Goal: Transaction & Acquisition: Purchase product/service

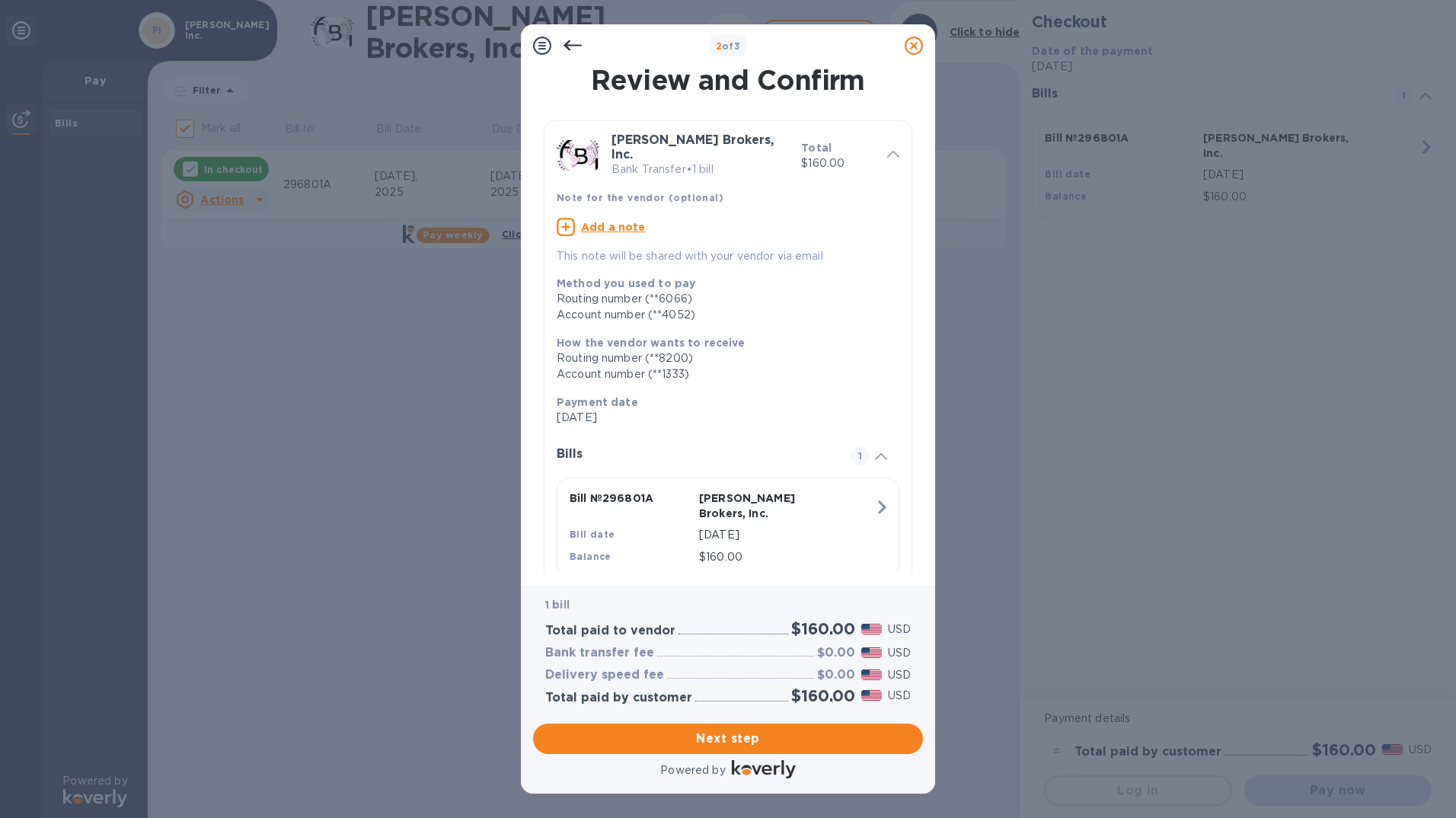
click at [637, 221] on u "Add a note" at bounding box center [613, 226] width 64 height 12
click at [635, 222] on textarea at bounding box center [716, 229] width 319 height 13
type textarea "Herreria Metal Group"
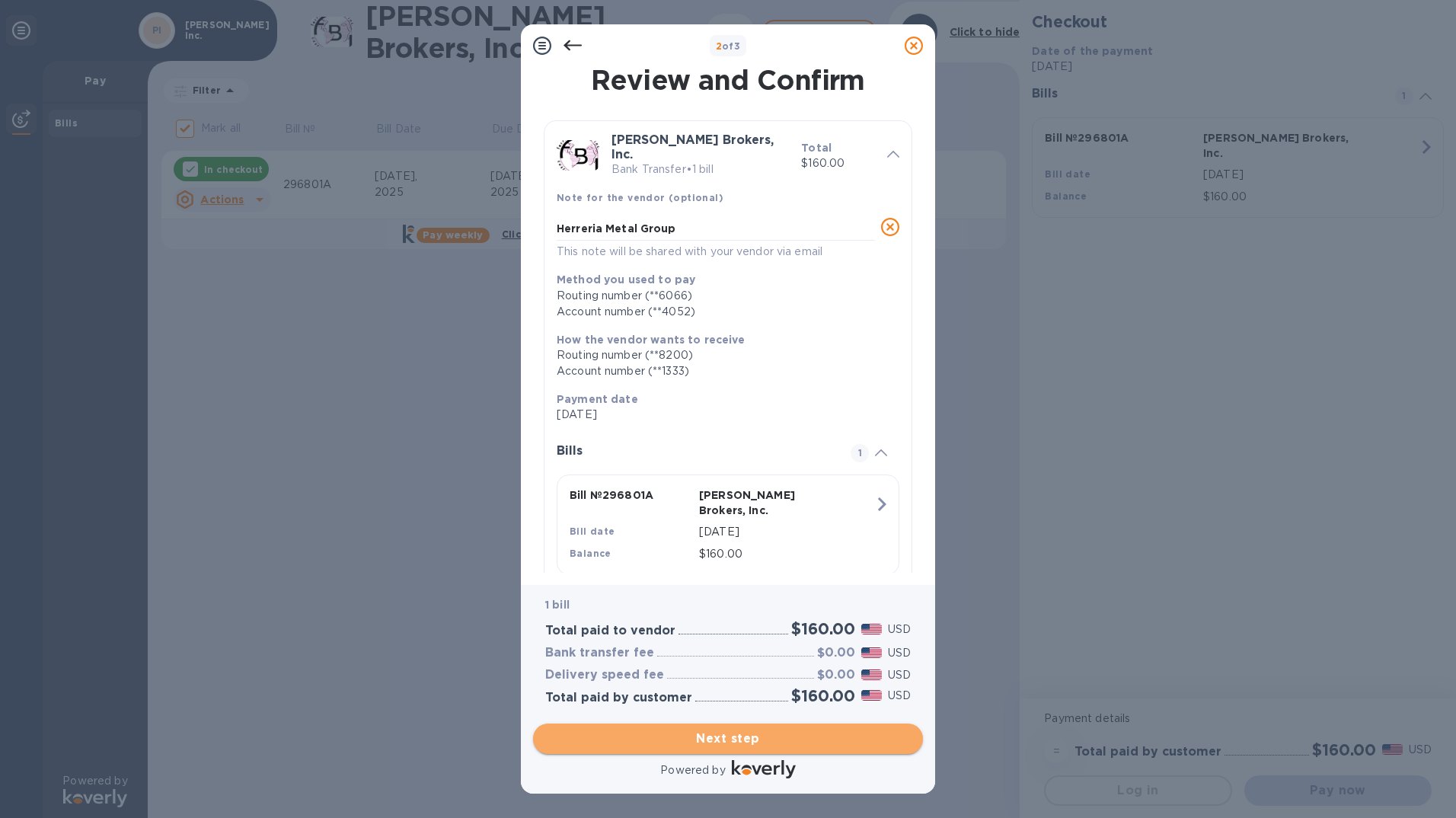
click at [711, 737] on span "Next step" at bounding box center [728, 738] width 365 height 18
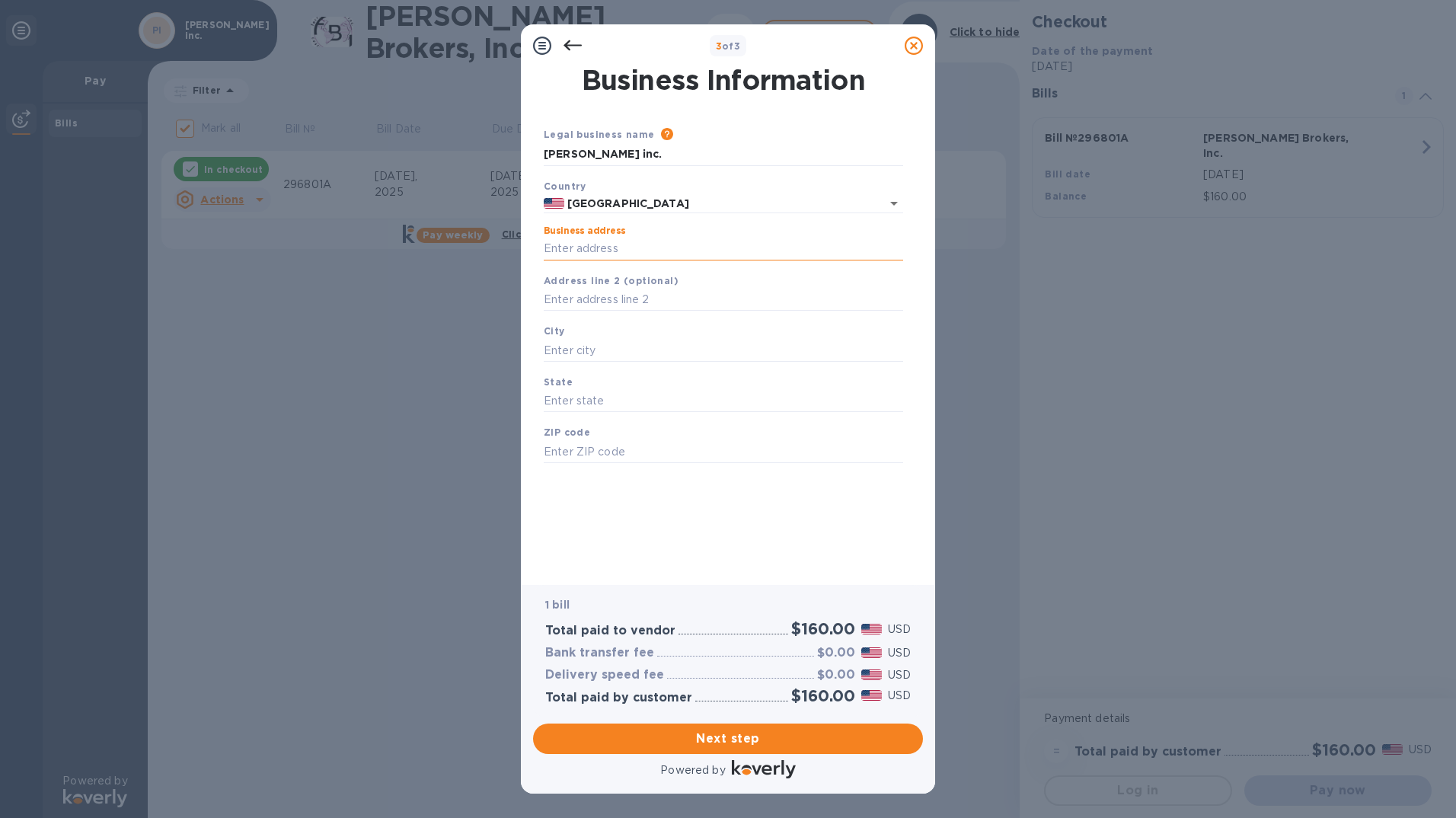
click at [629, 246] on input "Business address" at bounding box center [724, 249] width 360 height 23
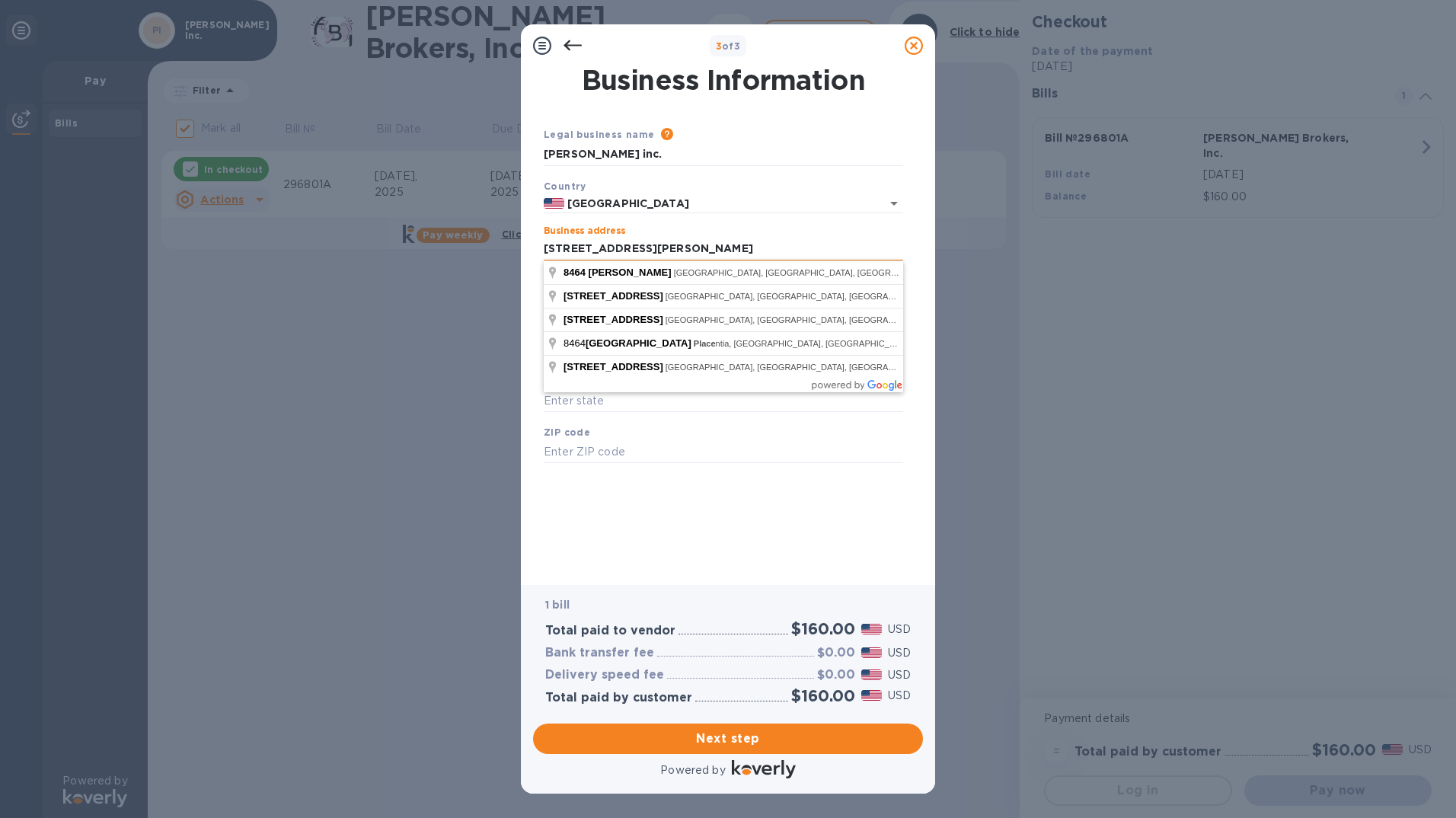
type input "[STREET_ADDRESS][PERSON_NAME]"
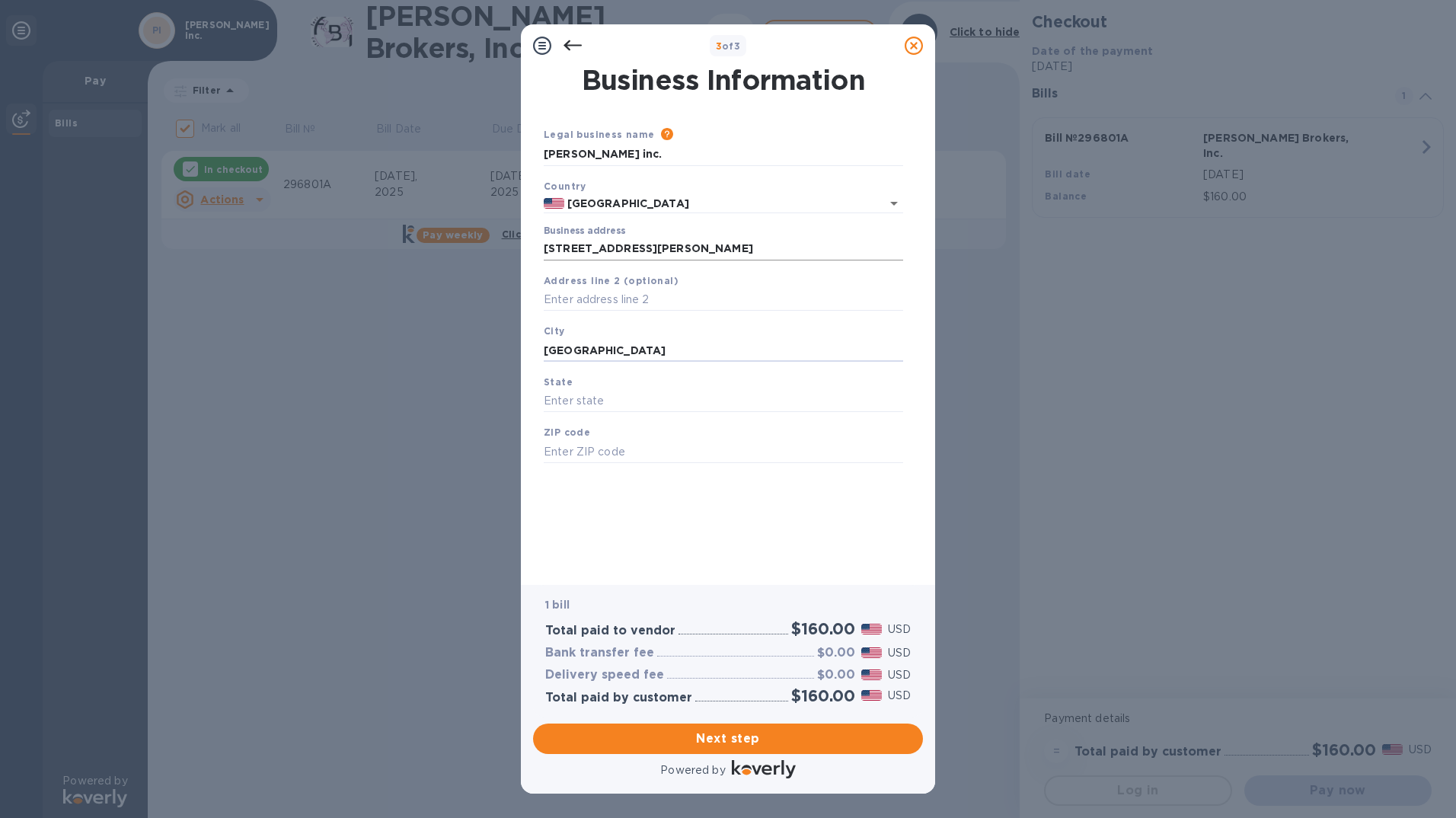
type input "[GEOGRAPHIC_DATA]"
type input "CA"
type input "90069"
click at [800, 744] on span "Next step" at bounding box center [728, 738] width 365 height 18
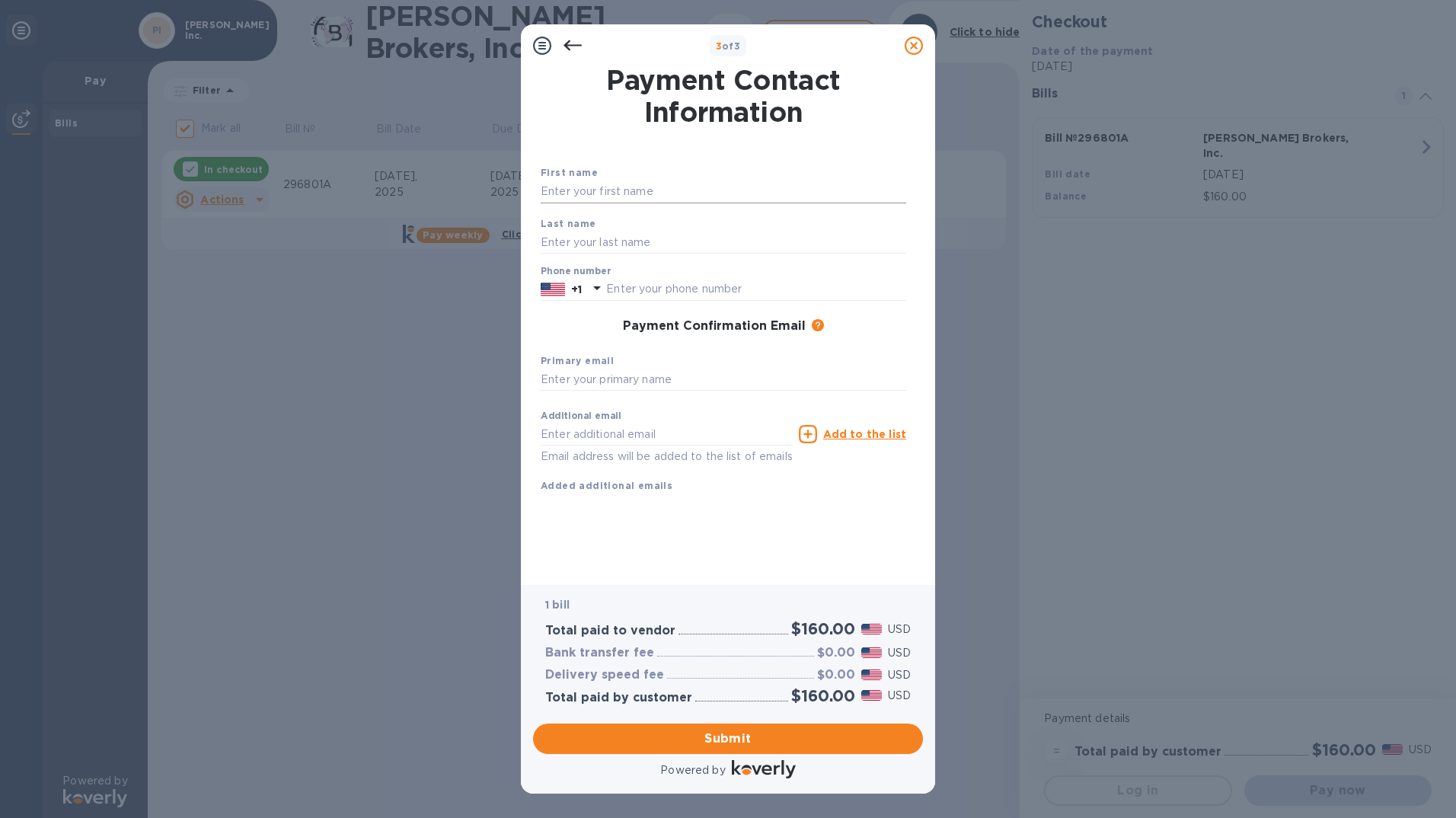
click at [605, 183] on input "text" at bounding box center [724, 191] width 365 height 23
type input "[PERSON_NAME]"
type input "k"
type input "[PERSON_NAME]"
type input "3108410177"
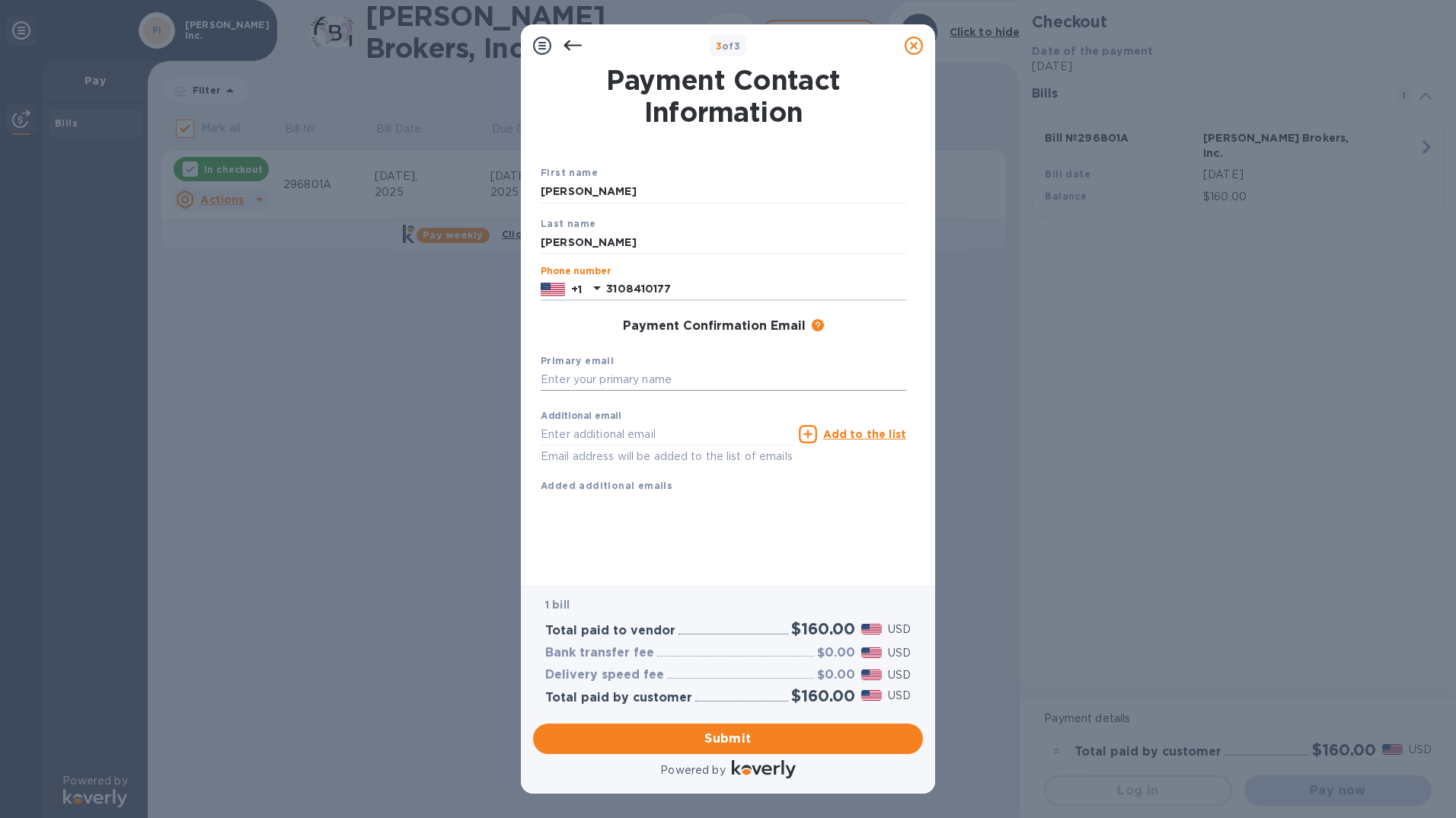
click at [593, 377] on input "text" at bounding box center [724, 380] width 365 height 23
type input "[PERSON_NAME][EMAIL_ADDRESS][DOMAIN_NAME]"
type input "[EMAIL_ADDRESS][DOMAIN_NAME]"
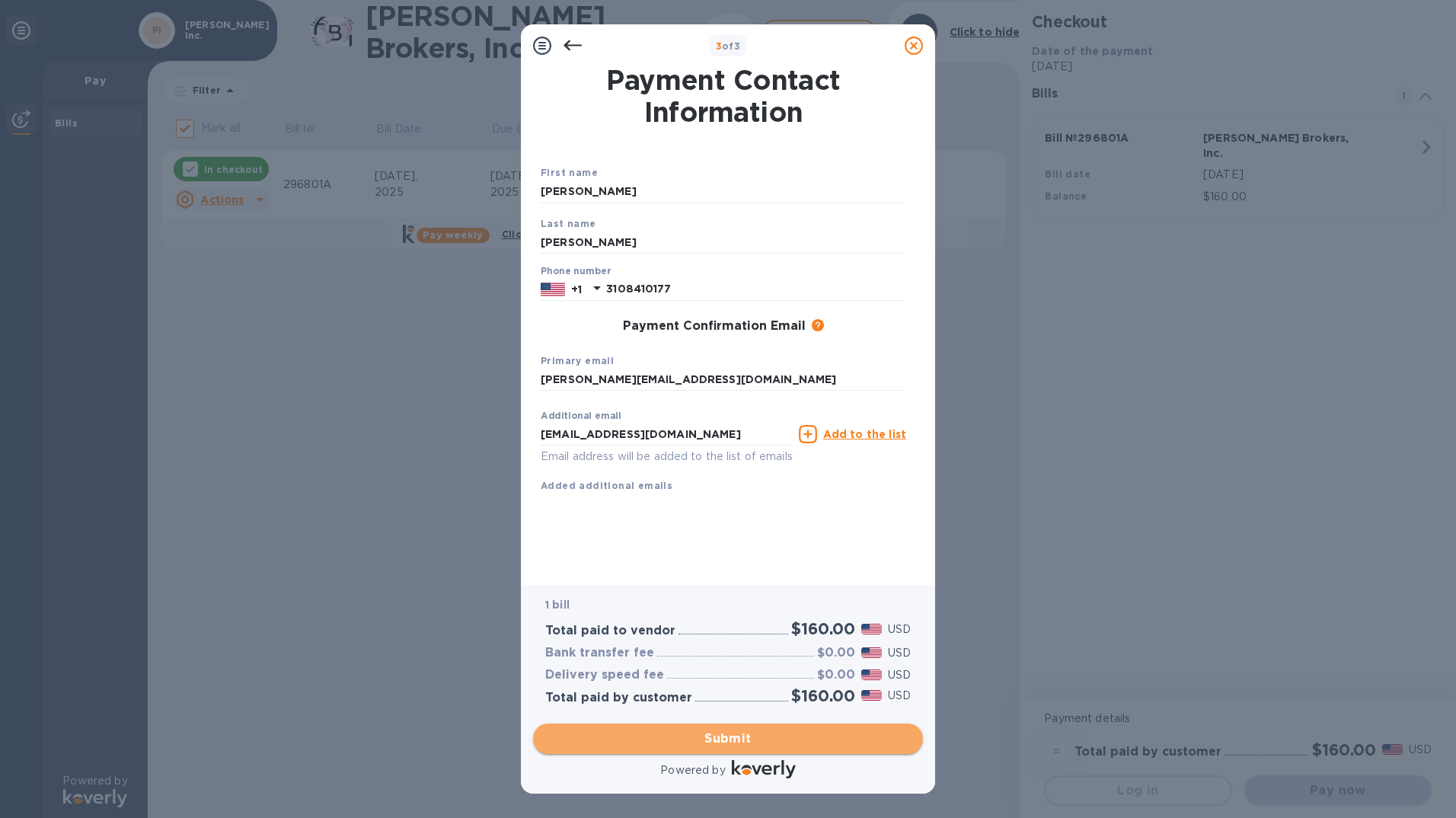
click at [703, 742] on span "Submit" at bounding box center [728, 738] width 365 height 18
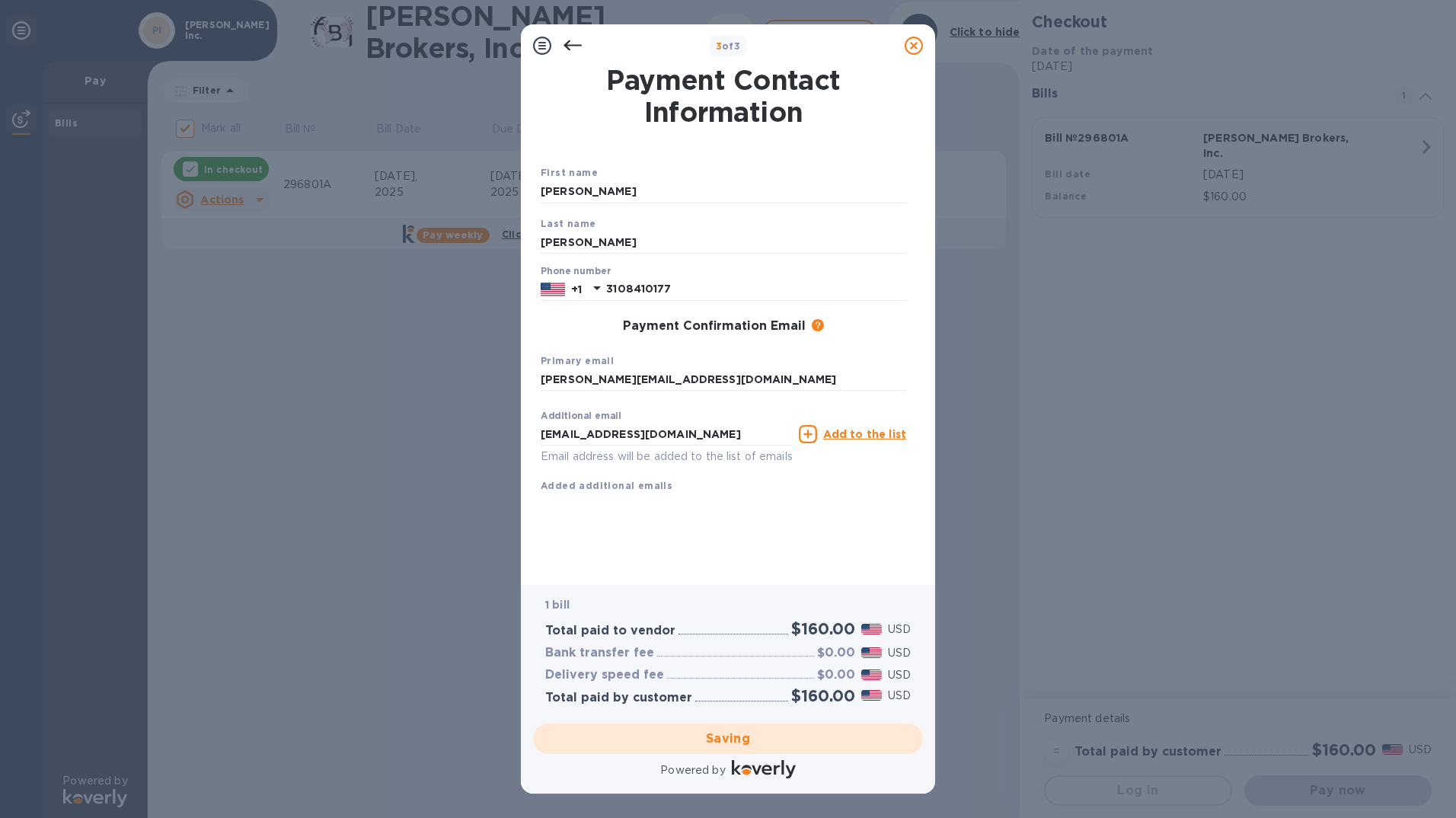
click at [732, 738] on div "Saving" at bounding box center [728, 739] width 402 height 43
checkbox input "false"
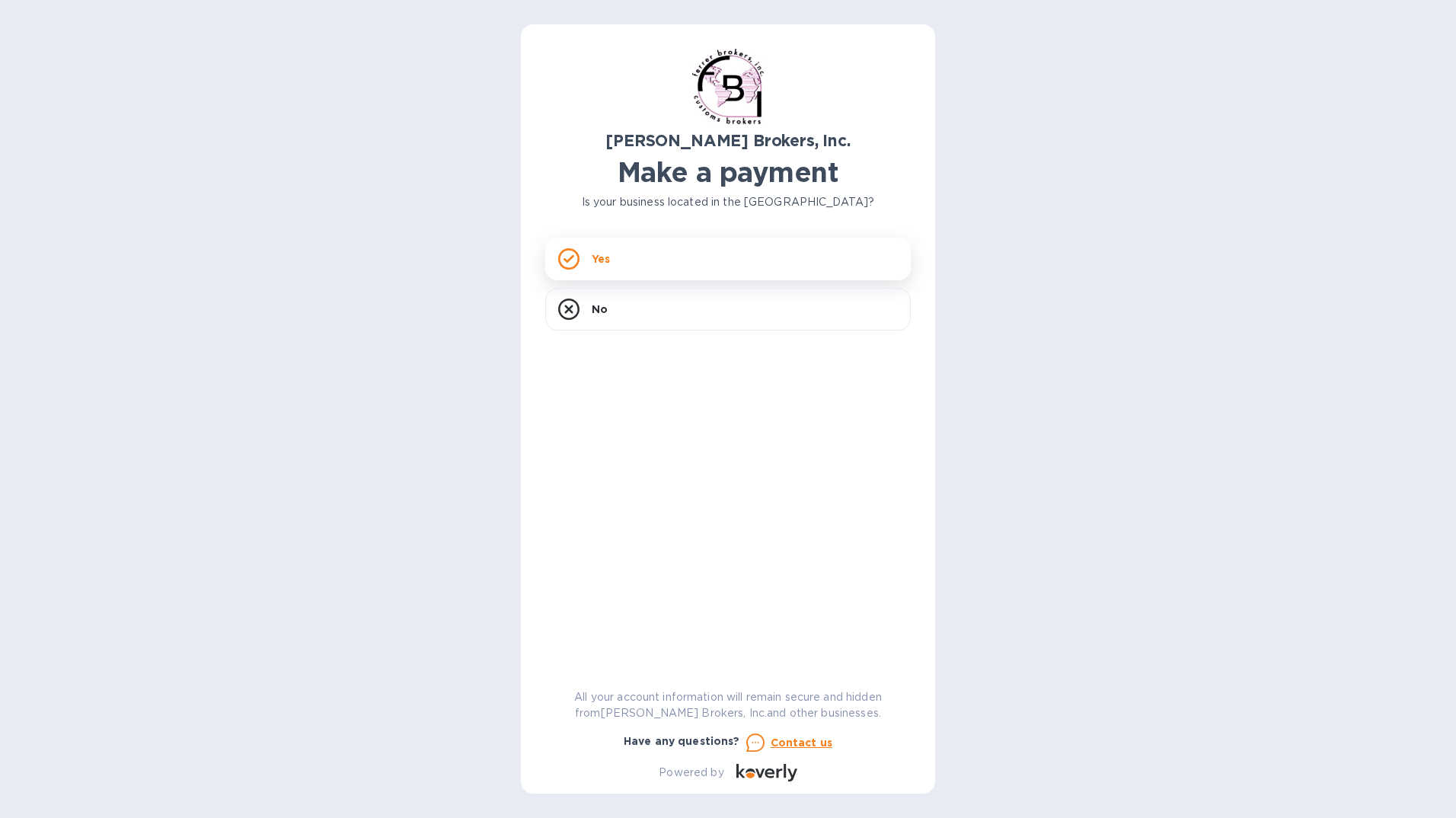
click at [720, 259] on div "Yes" at bounding box center [728, 259] width 365 height 43
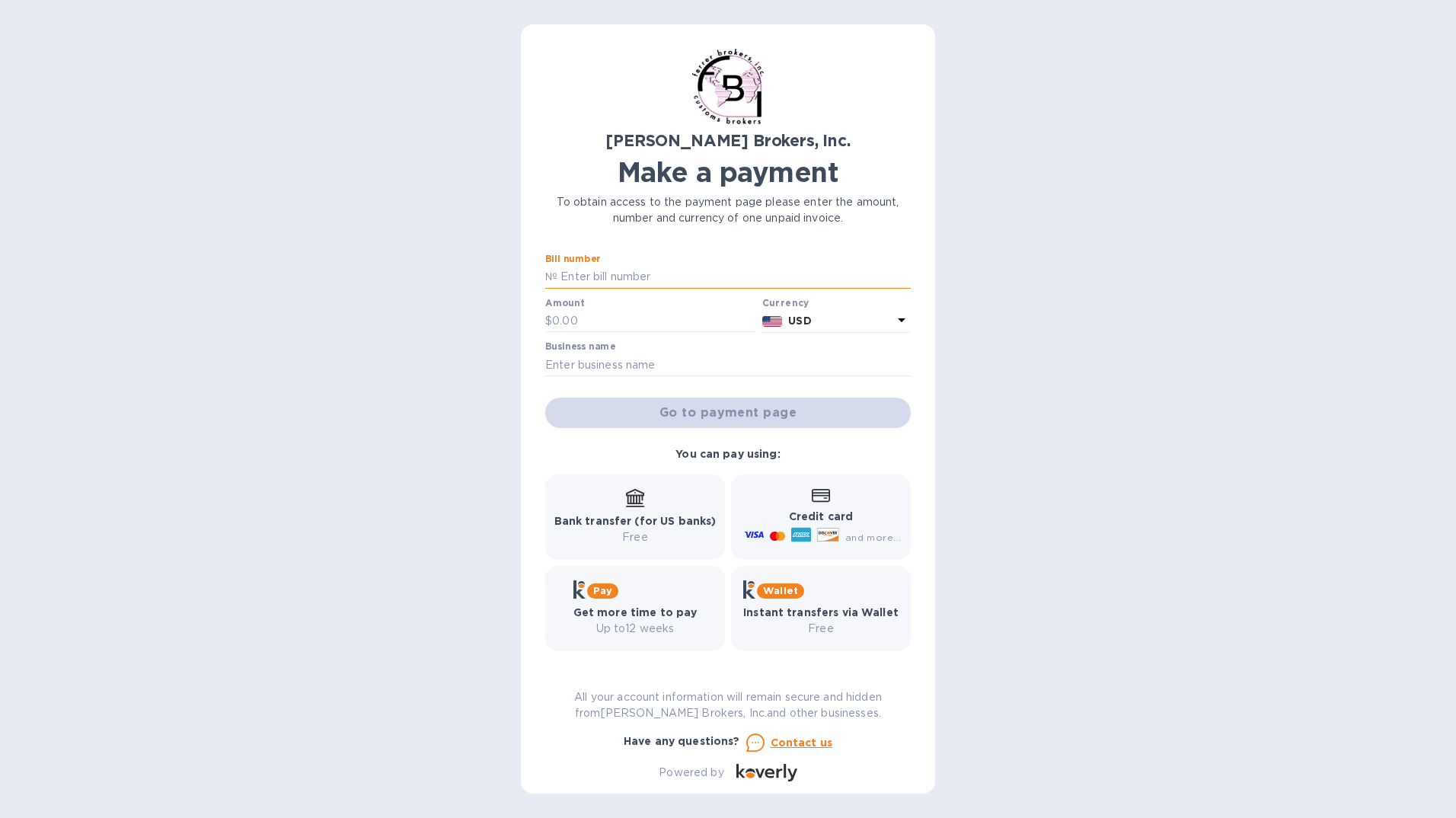
click at [691, 280] on input "text" at bounding box center [734, 277] width 353 height 23
type input "296801A"
type input "160.00"
type input "[PERSON_NAME] Inc."
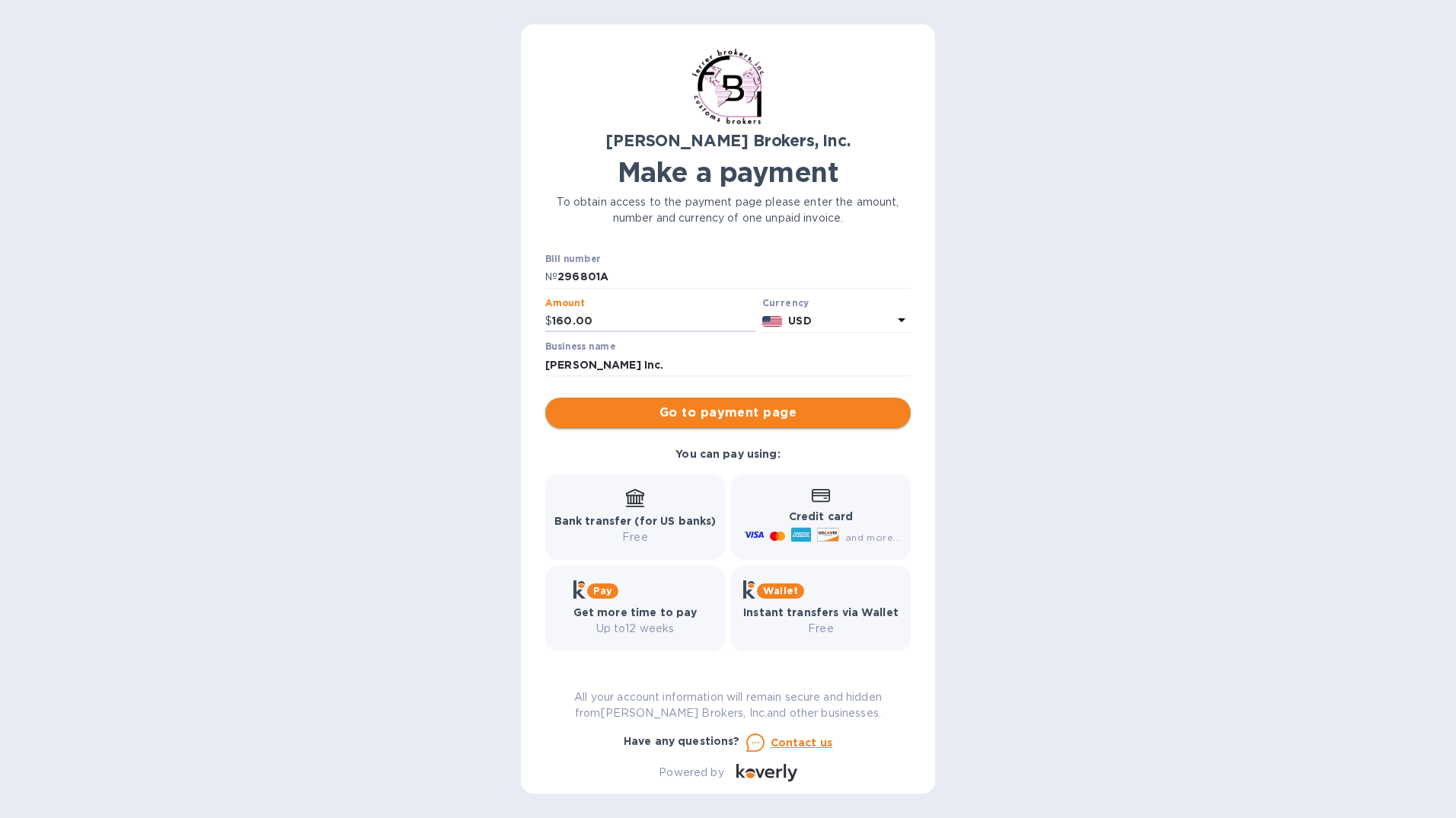
click at [735, 414] on span "Go to payment page" at bounding box center [728, 412] width 342 height 18
